Goal: Task Accomplishment & Management: Manage account settings

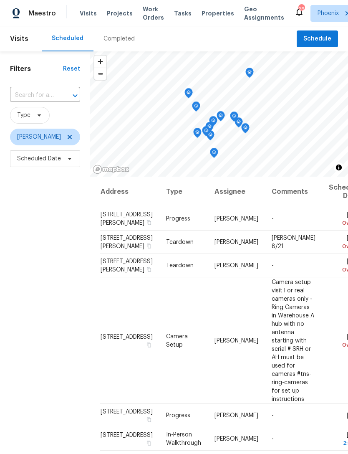
click at [48, 97] on input "text" at bounding box center [33, 95] width 47 height 13
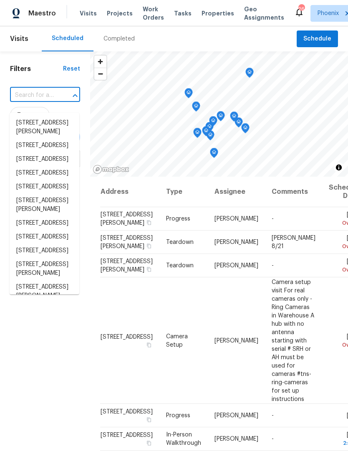
click at [35, 101] on input "text" at bounding box center [33, 95] width 47 height 13
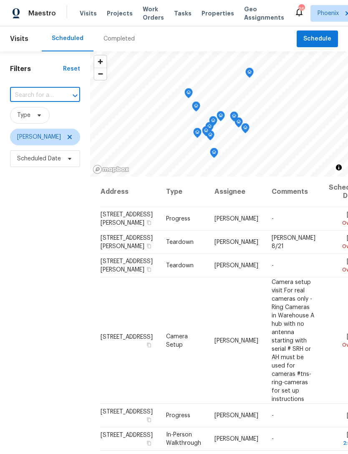
paste input "[STREET_ADDRESS][PERSON_NAME]"
type input "[STREET_ADDRESS][PERSON_NAME]"
click at [53, 126] on li "[STREET_ADDRESS][PERSON_NAME]" at bounding box center [45, 127] width 70 height 23
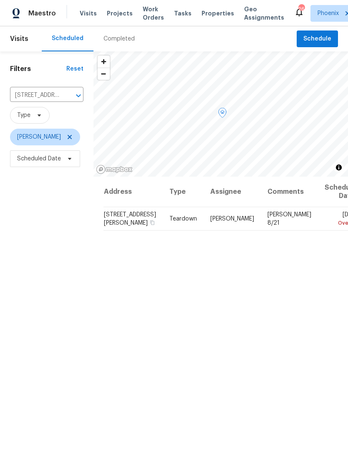
click at [318, 230] on td "Sun, Aug 24 Overdue" at bounding box center [339, 218] width 43 height 23
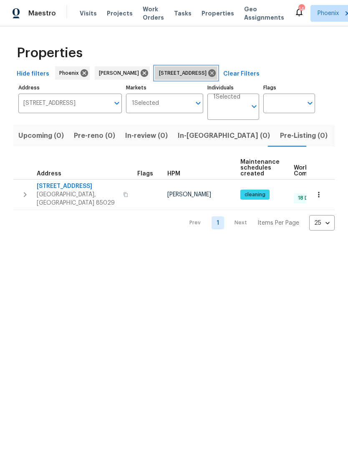
click at [217, 78] on icon at bounding box center [211, 72] width 9 height 9
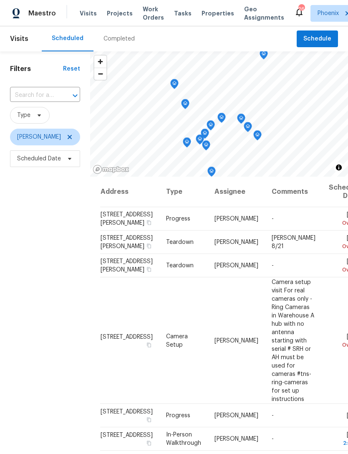
click at [39, 102] on input "text" at bounding box center [33, 95] width 47 height 13
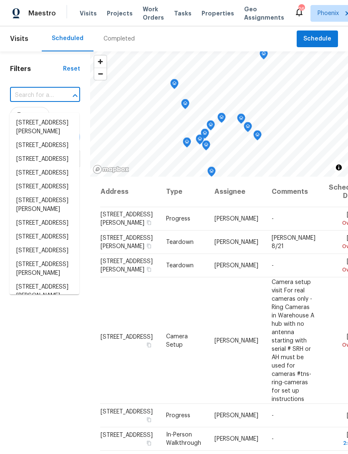
click at [35, 101] on input "text" at bounding box center [33, 95] width 47 height 13
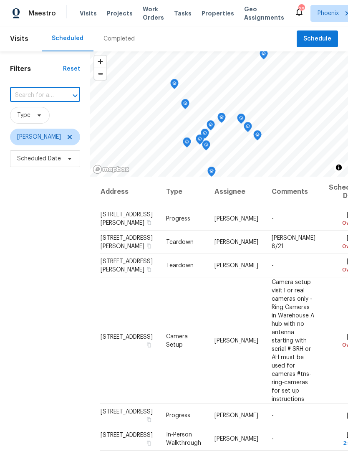
paste input "[STREET_ADDRESS][PERSON_NAME]"
type input "[STREET_ADDRESS][PERSON_NAME]"
click at [49, 127] on li "[STREET_ADDRESS][PERSON_NAME]" at bounding box center [45, 127] width 70 height 23
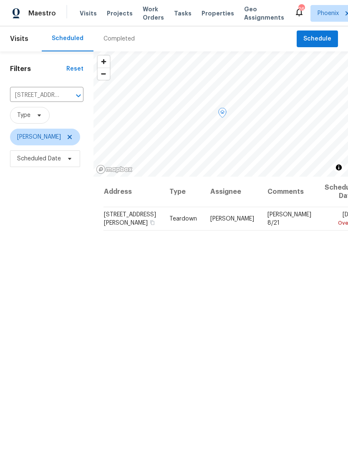
click at [0, 0] on icon at bounding box center [0, 0] width 0 height 0
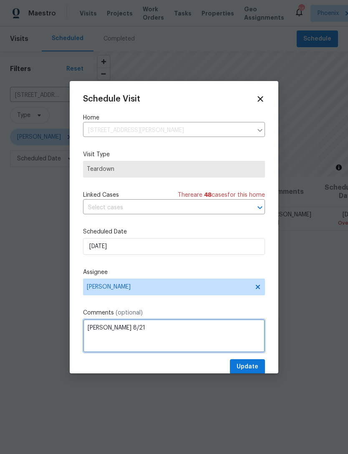
click at [137, 303] on textarea "COE 8/21" at bounding box center [174, 335] width 182 height 33
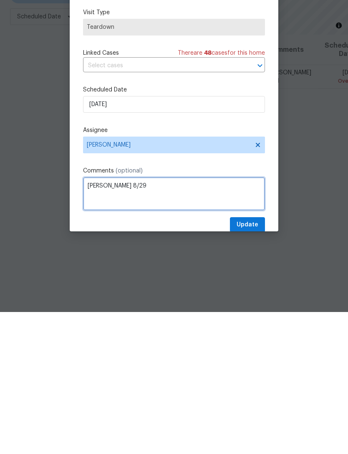
type textarea "[PERSON_NAME] 8/29"
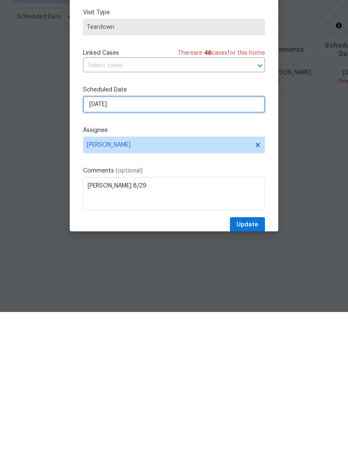
click at [151, 238] on input "[DATE]" at bounding box center [174, 246] width 182 height 17
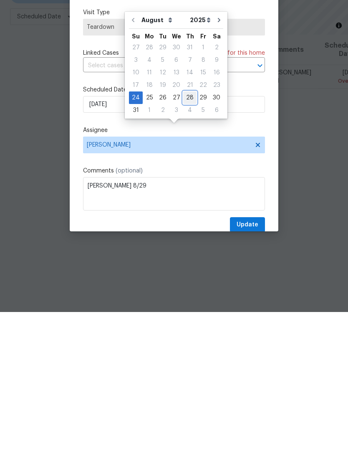
click at [187, 234] on div "28" at bounding box center [189, 240] width 13 height 12
type input "[DATE]"
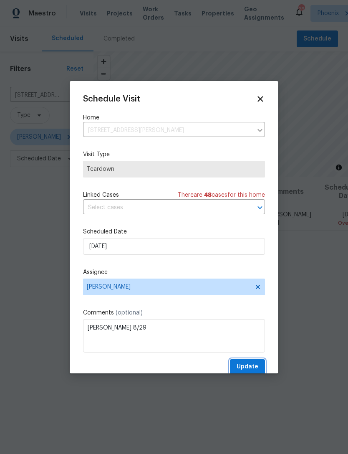
click at [252, 303] on span "Update" at bounding box center [248, 366] width 22 height 10
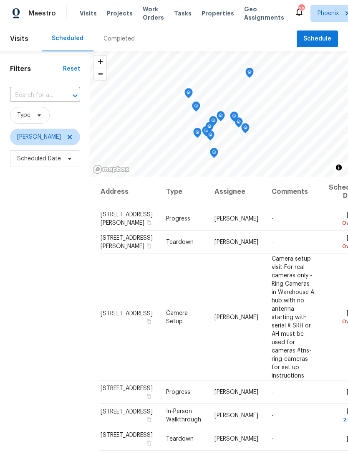
click at [50, 102] on input "text" at bounding box center [33, 95] width 47 height 13
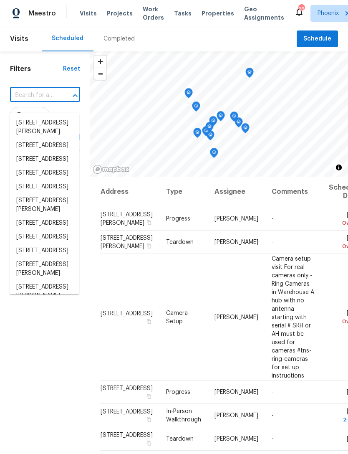
click at [33, 102] on input "text" at bounding box center [33, 95] width 47 height 13
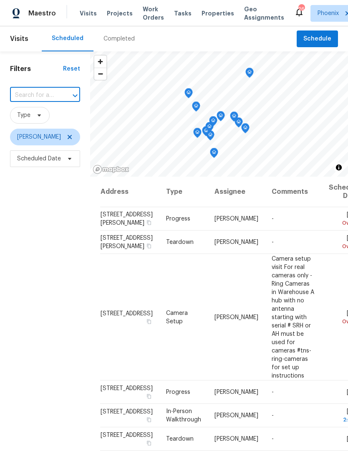
paste input "[STREET_ADDRESS][PERSON_NAME]"
type input "[STREET_ADDRESS][PERSON_NAME]"
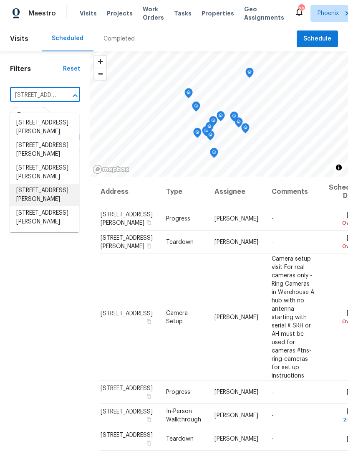
click at [46, 206] on li "[STREET_ADDRESS][PERSON_NAME]" at bounding box center [45, 195] width 70 height 23
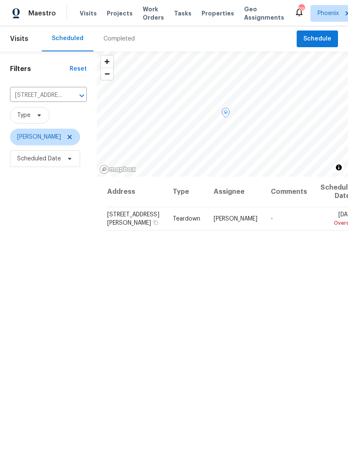
click at [0, 0] on icon at bounding box center [0, 0] width 0 height 0
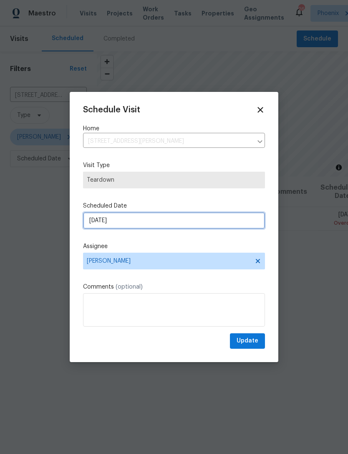
click at [151, 222] on input "[DATE]" at bounding box center [174, 220] width 182 height 17
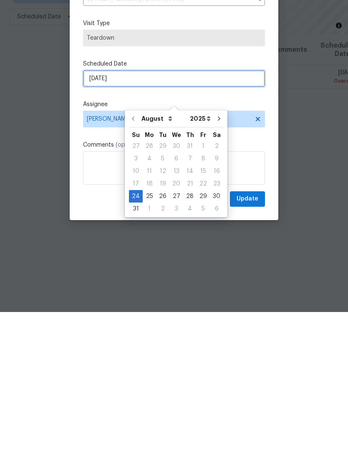
scroll to position [27, 0]
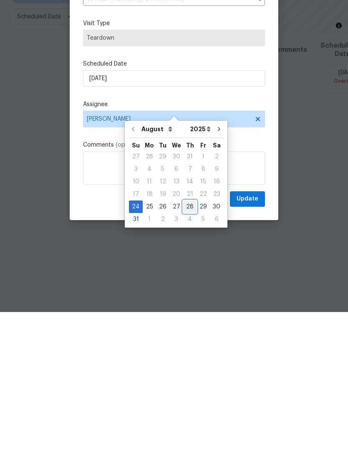
click at [187, 343] on div "28" at bounding box center [189, 349] width 13 height 12
type input "[DATE]"
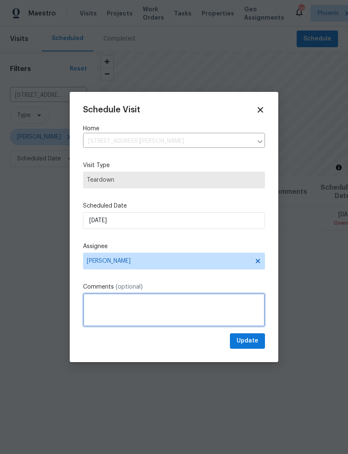
click at [121, 309] on textarea at bounding box center [174, 309] width 182 height 33
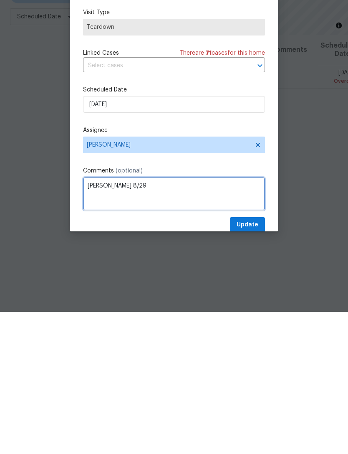
type textarea "[PERSON_NAME] 8/29"
click at [194, 123] on div "Schedule Visit Home [STREET_ADDRESS][PERSON_NAME] ​ Visit Type Teardown Linked …" at bounding box center [174, 234] width 182 height 280
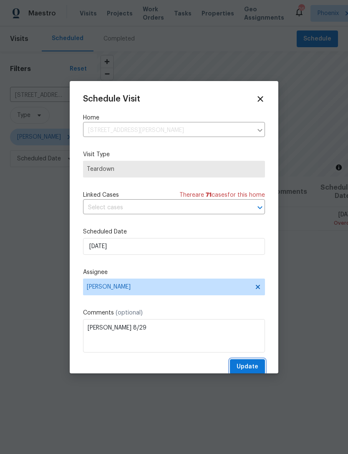
click at [251, 368] on span "Update" at bounding box center [248, 366] width 22 height 10
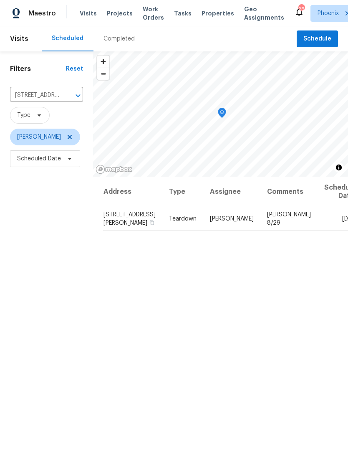
scroll to position [0, 0]
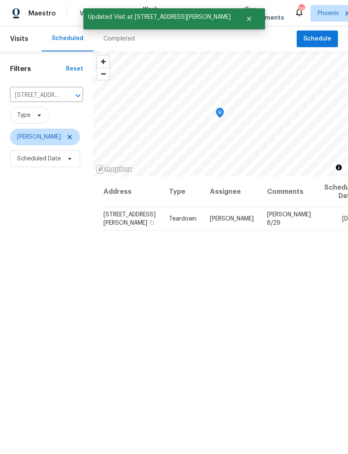
click at [66, 100] on icon "Clear" at bounding box center [67, 95] width 8 height 8
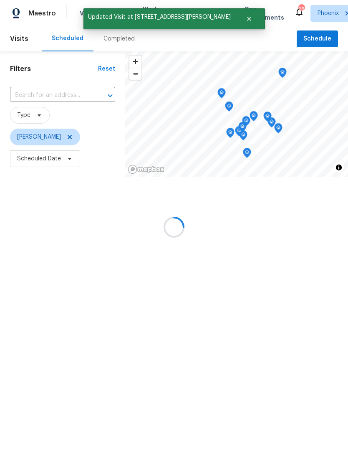
click at [45, 102] on input "text" at bounding box center [51, 95] width 82 height 13
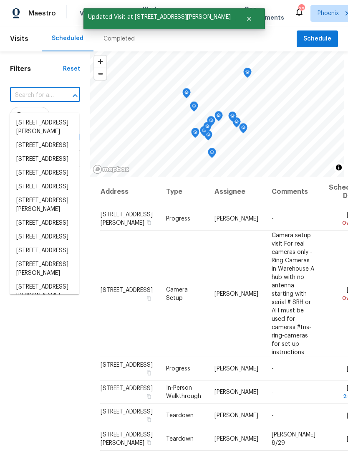
click at [33, 102] on input "text" at bounding box center [33, 95] width 47 height 13
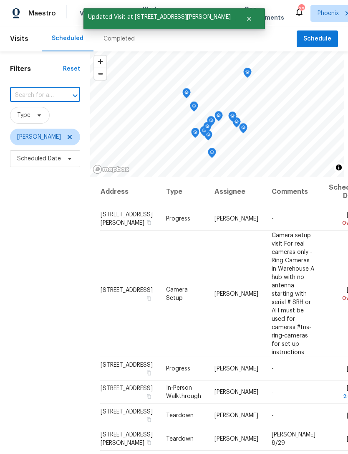
paste input "[STREET_ADDRESS]"
type input "[STREET_ADDRESS]"
click at [50, 126] on li "[STREET_ADDRESS]" at bounding box center [45, 123] width 70 height 14
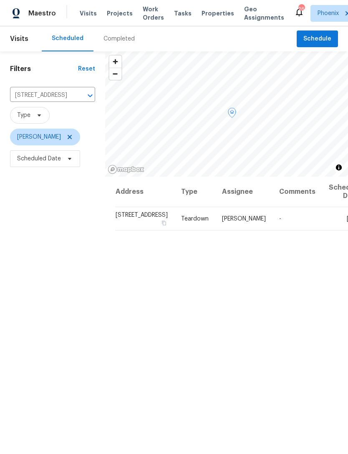
click at [0, 0] on icon at bounding box center [0, 0] width 0 height 0
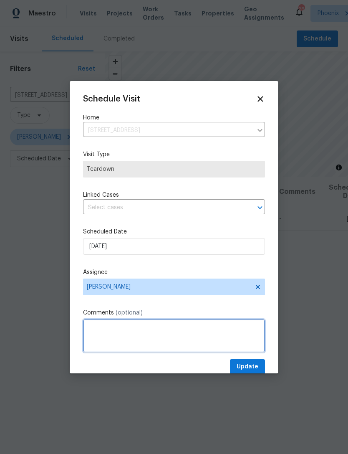
click at [122, 327] on textarea at bounding box center [174, 335] width 182 height 33
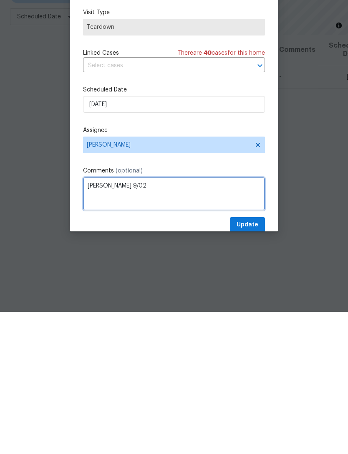
type textarea "[PERSON_NAME] 9/02"
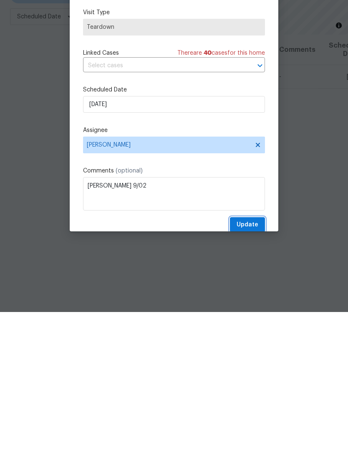
click at [255, 361] on span "Update" at bounding box center [248, 366] width 22 height 10
